Goal: Task Accomplishment & Management: Complete application form

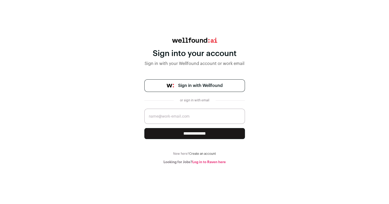
click at [197, 118] on input "email" at bounding box center [194, 116] width 101 height 15
click at [220, 84] on span "Sign in with Wellfound" at bounding box center [200, 86] width 45 height 6
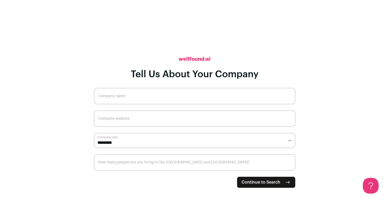
click at [94, 133] on select "**********" at bounding box center [194, 140] width 201 height 15
click at [152, 137] on select "**********" at bounding box center [194, 140] width 201 height 15
